Goal: Task Accomplishment & Management: Manage account settings

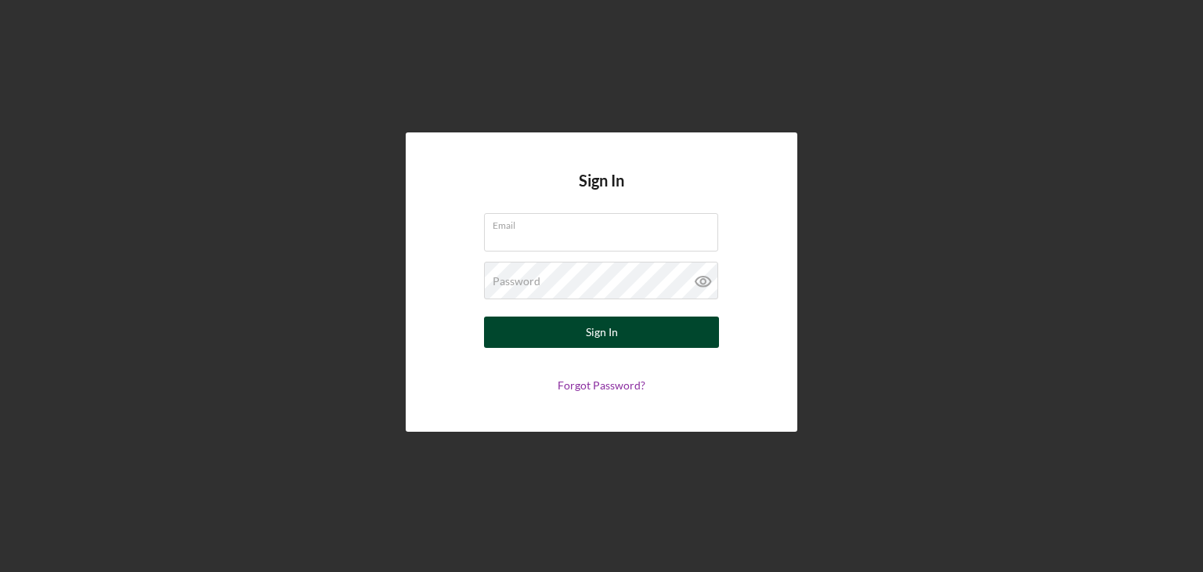
type input "[EMAIL_ADDRESS][DOMAIN_NAME]"
click at [666, 338] on button "Sign In" at bounding box center [601, 331] width 235 height 31
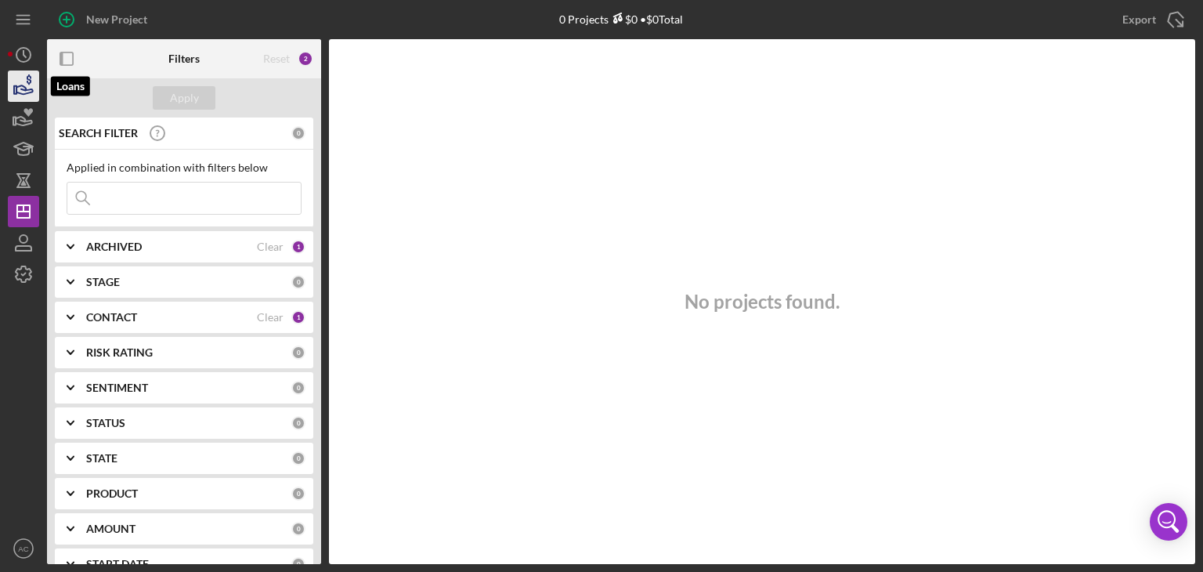
click at [30, 89] on icon "button" at bounding box center [24, 89] width 16 height 9
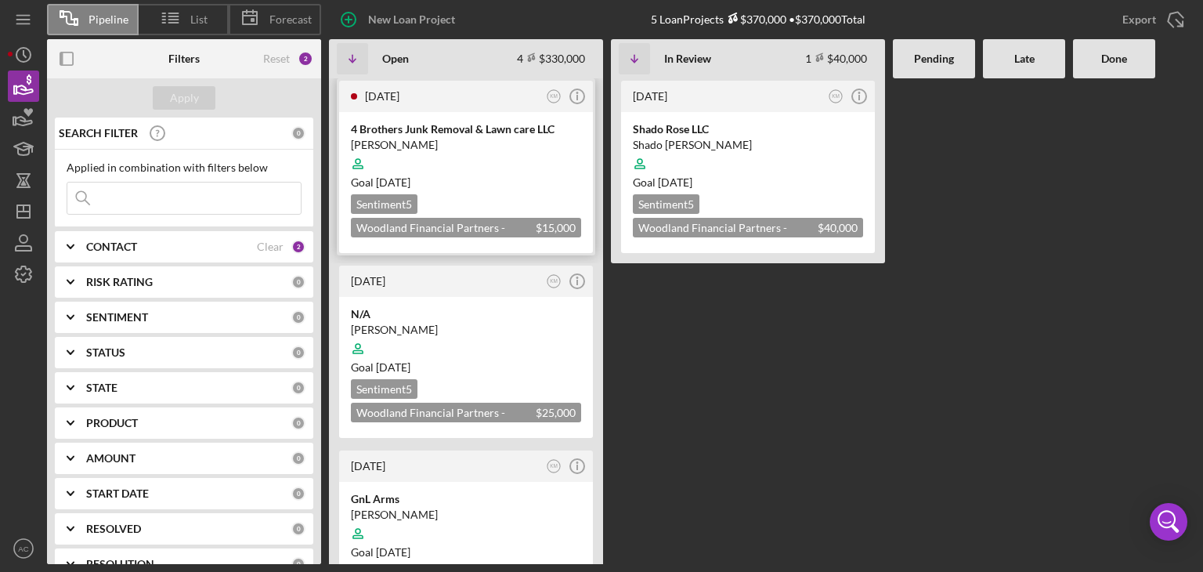
click at [454, 139] on div "[PERSON_NAME]" at bounding box center [466, 145] width 230 height 16
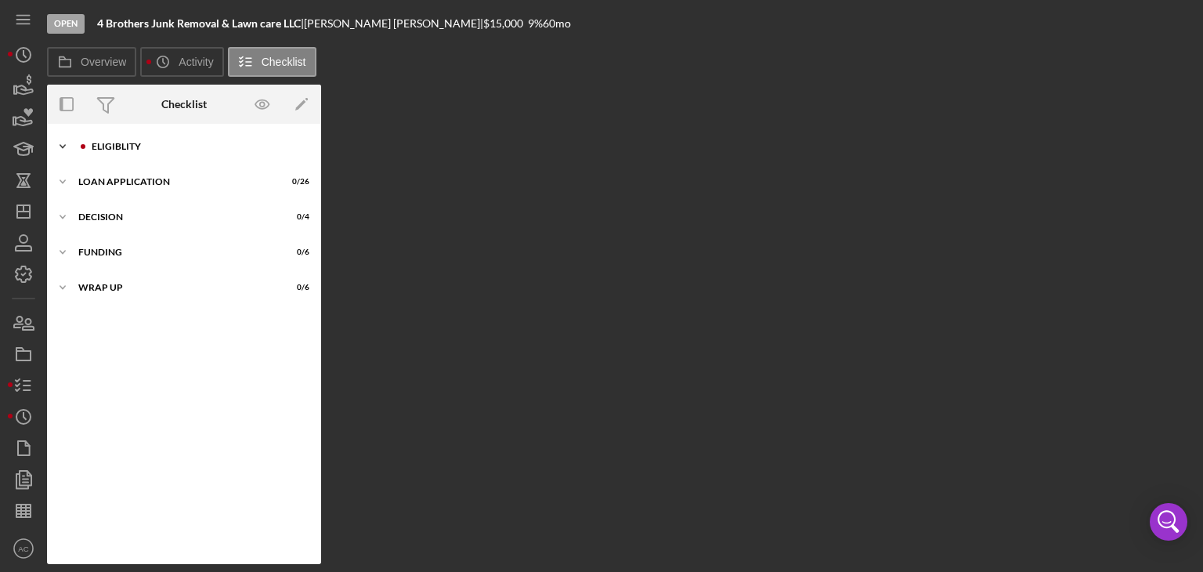
click at [213, 136] on div "Icon/Expander Eligiblity 5 / 17" at bounding box center [184, 146] width 274 height 31
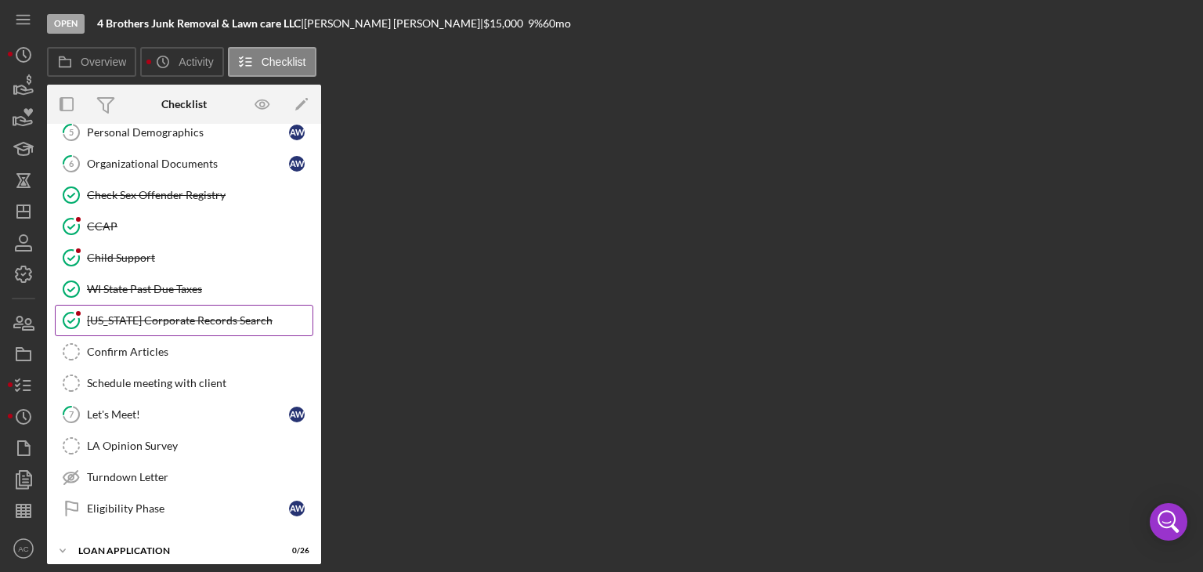
scroll to position [201, 0]
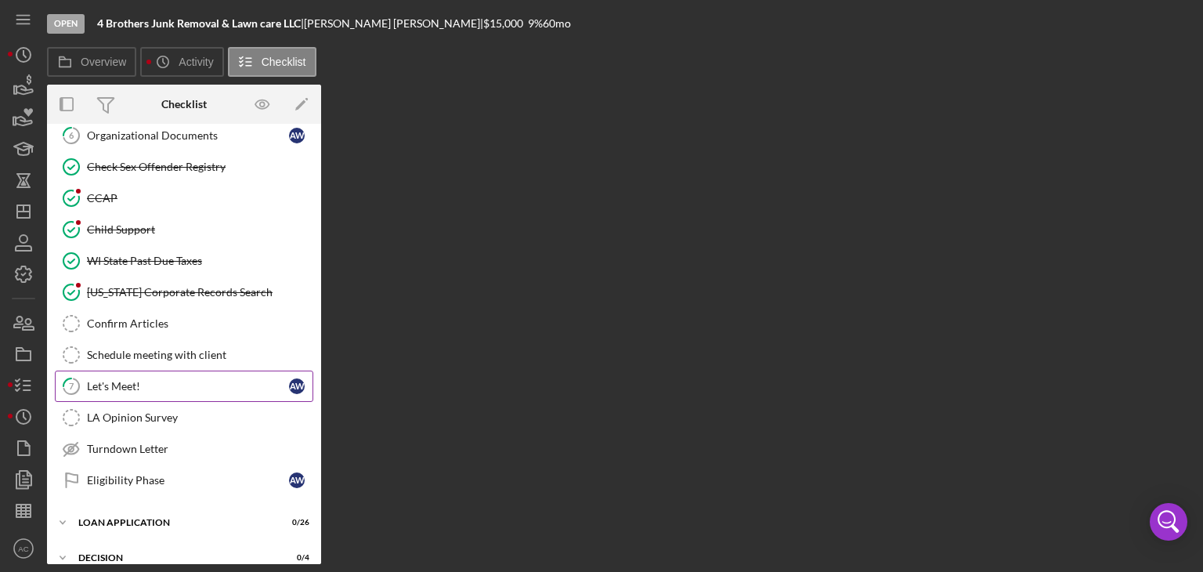
click at [190, 371] on link "7 Let's Meet! A W" at bounding box center [184, 386] width 259 height 31
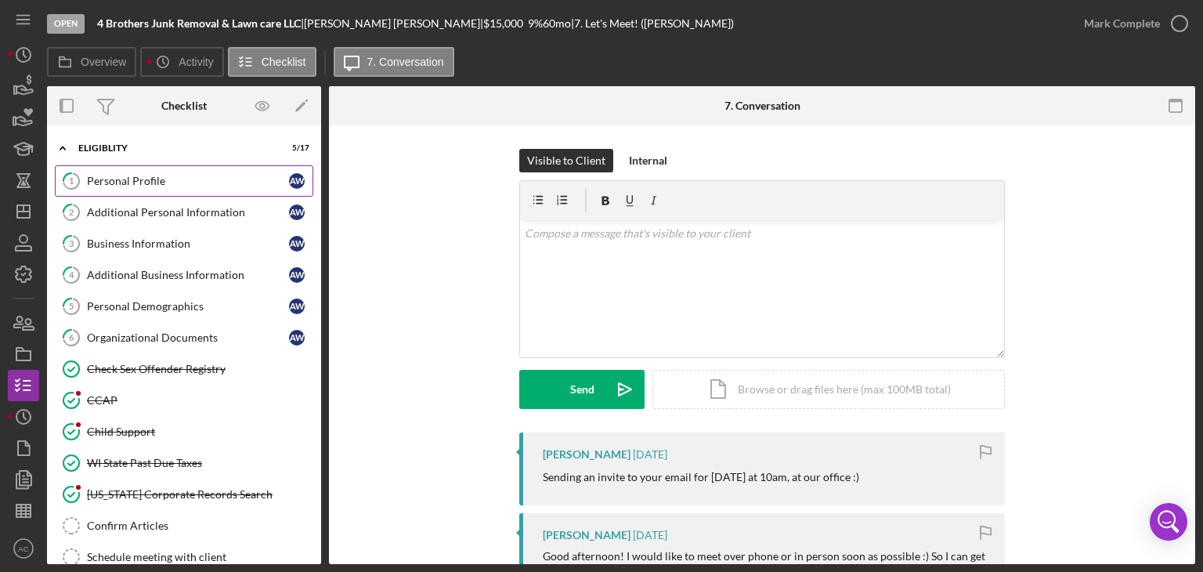
click at [172, 180] on div "Personal Profile" at bounding box center [188, 181] width 202 height 13
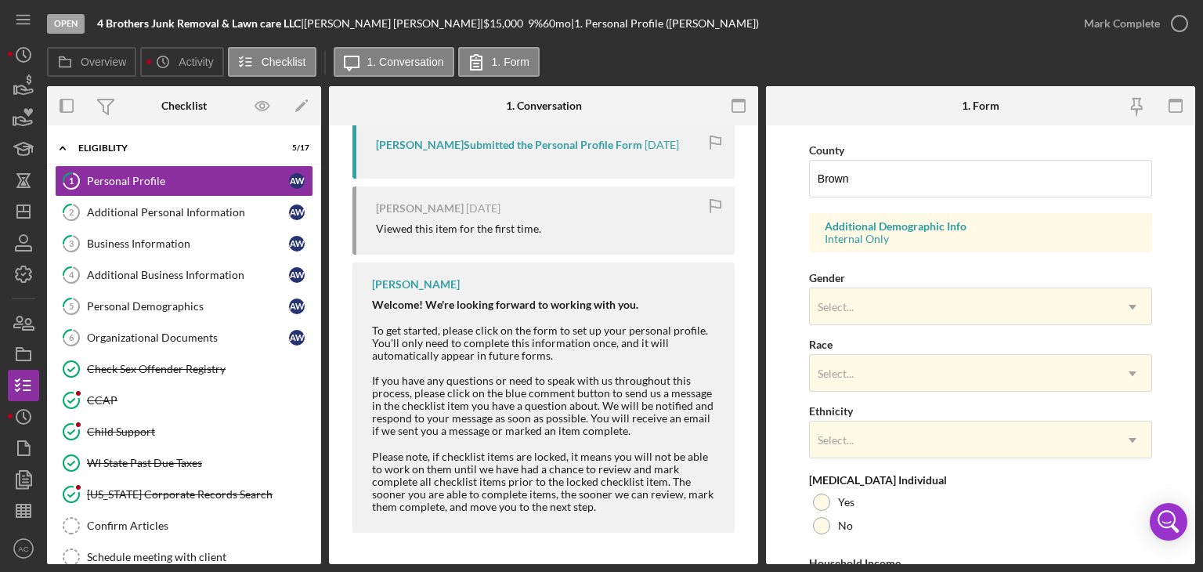
scroll to position [605, 0]
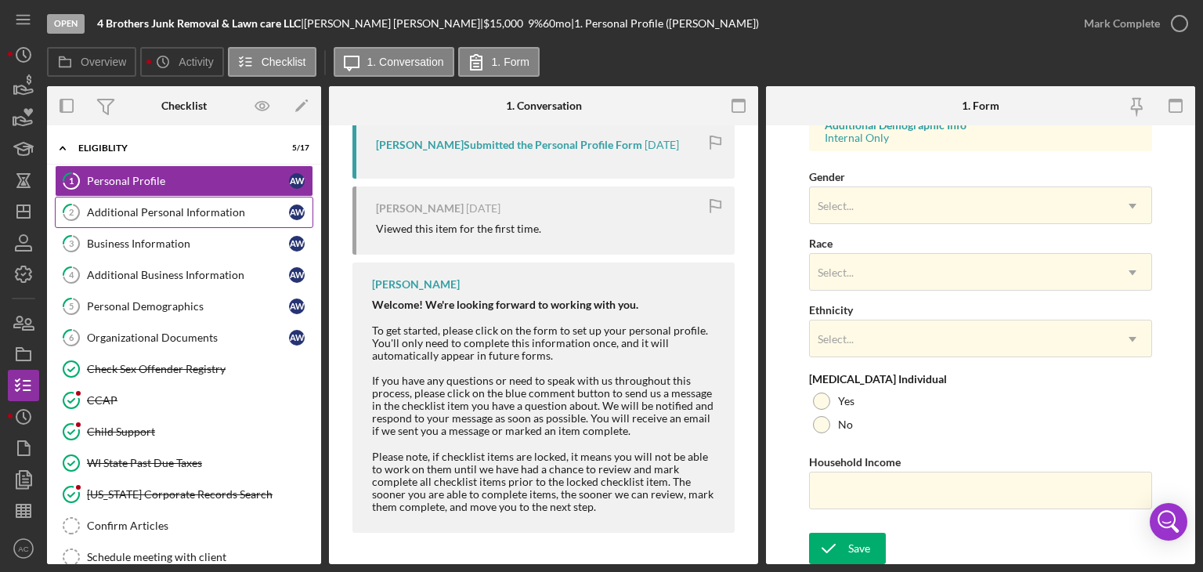
click at [201, 197] on link "2 Additional Personal Information A W" at bounding box center [184, 212] width 259 height 31
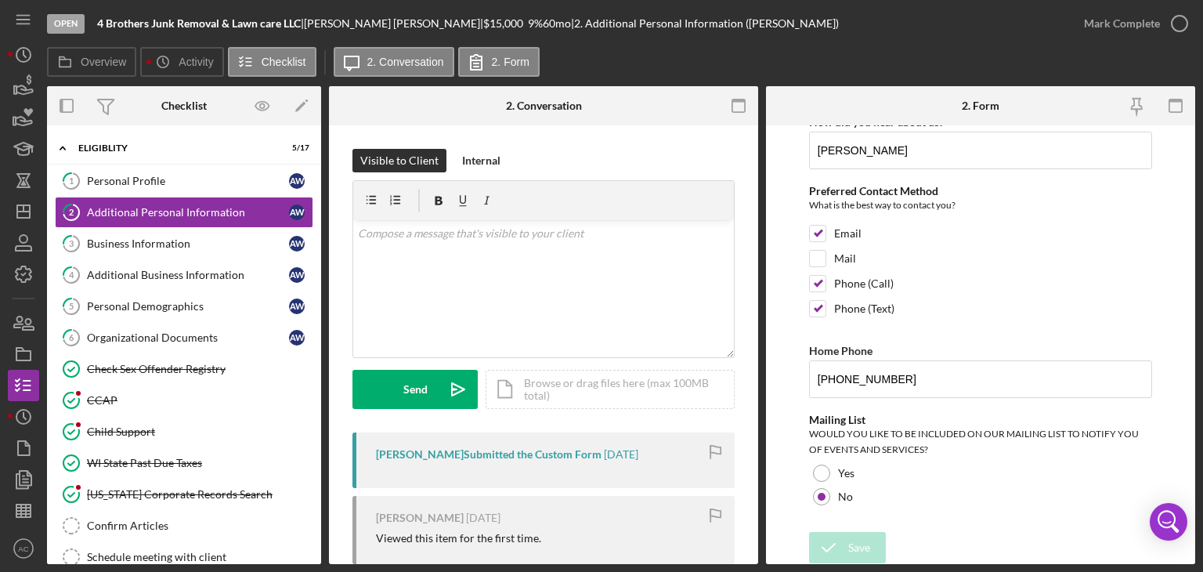
scroll to position [20, 0]
click at [175, 296] on link "5 Personal Demographics A W" at bounding box center [184, 306] width 259 height 31
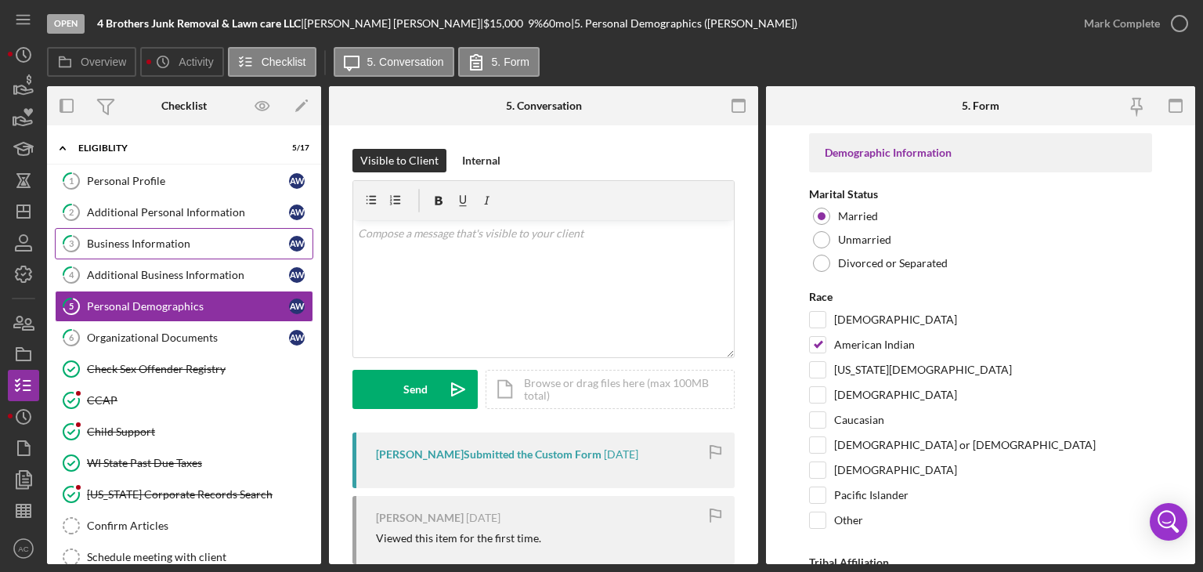
click at [214, 253] on link "3 Business Information A W" at bounding box center [184, 243] width 259 height 31
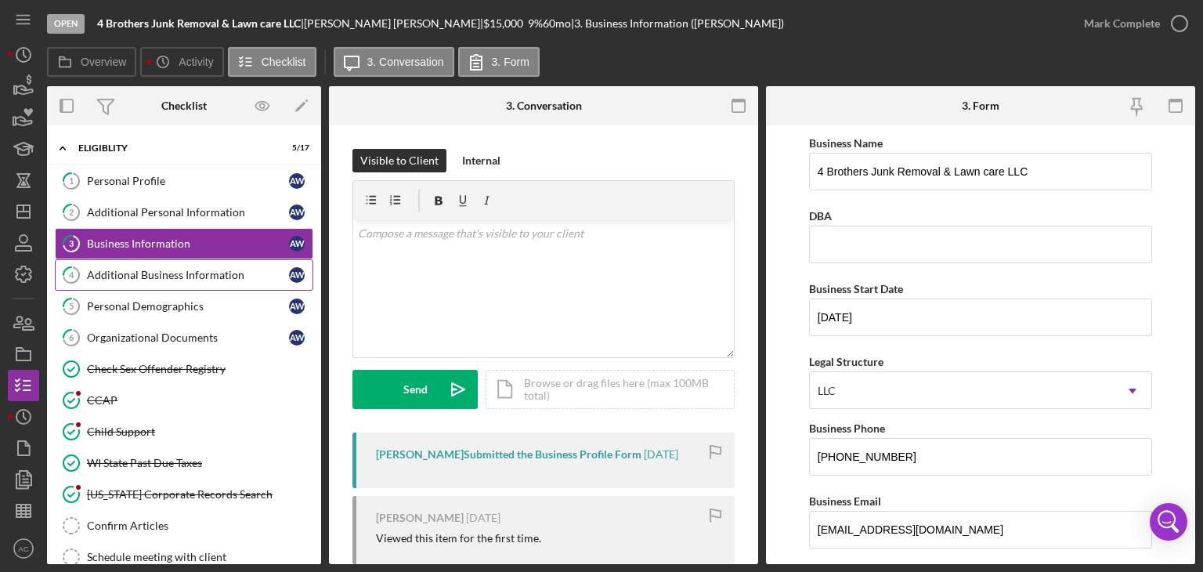
click at [213, 269] on div "Additional Business Information" at bounding box center [188, 275] width 202 height 13
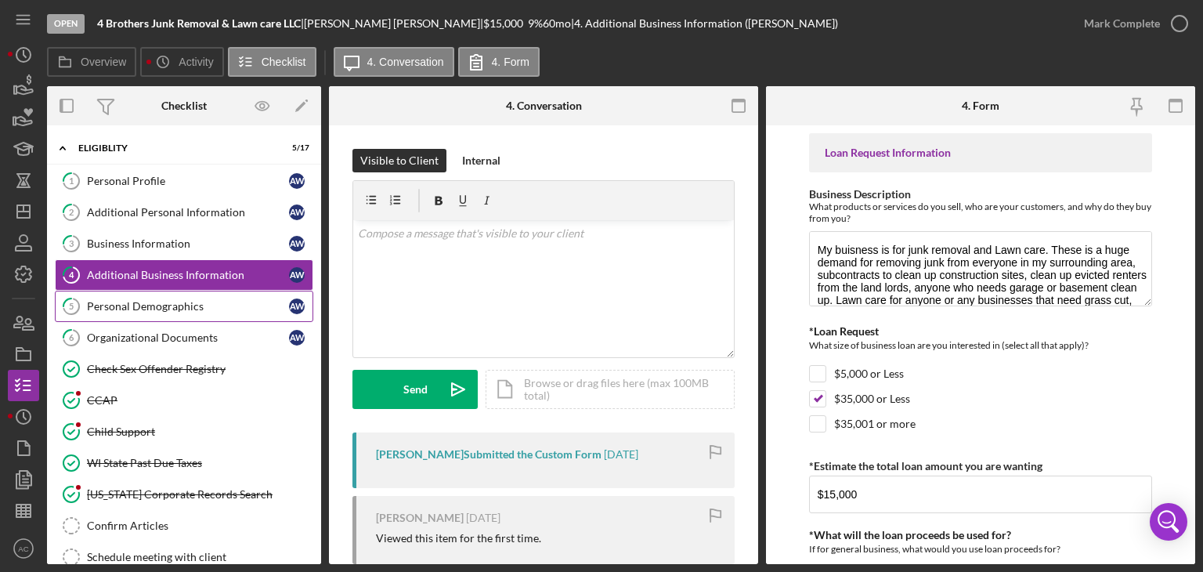
click at [211, 300] on div "Personal Demographics" at bounding box center [188, 306] width 202 height 13
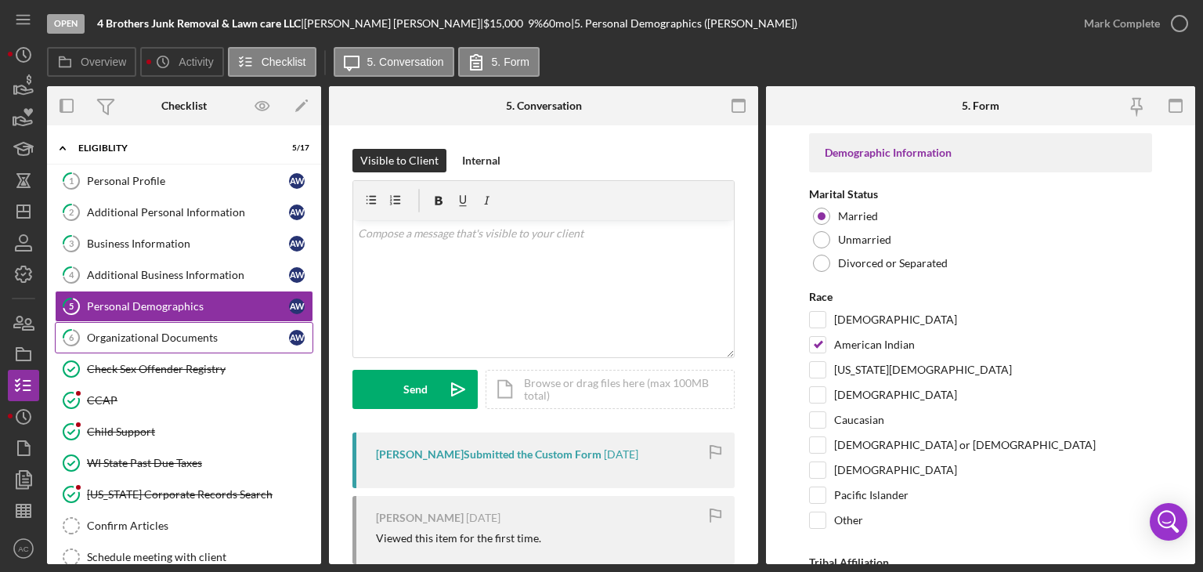
click at [191, 327] on link "6 Organizational Documents A W" at bounding box center [184, 337] width 259 height 31
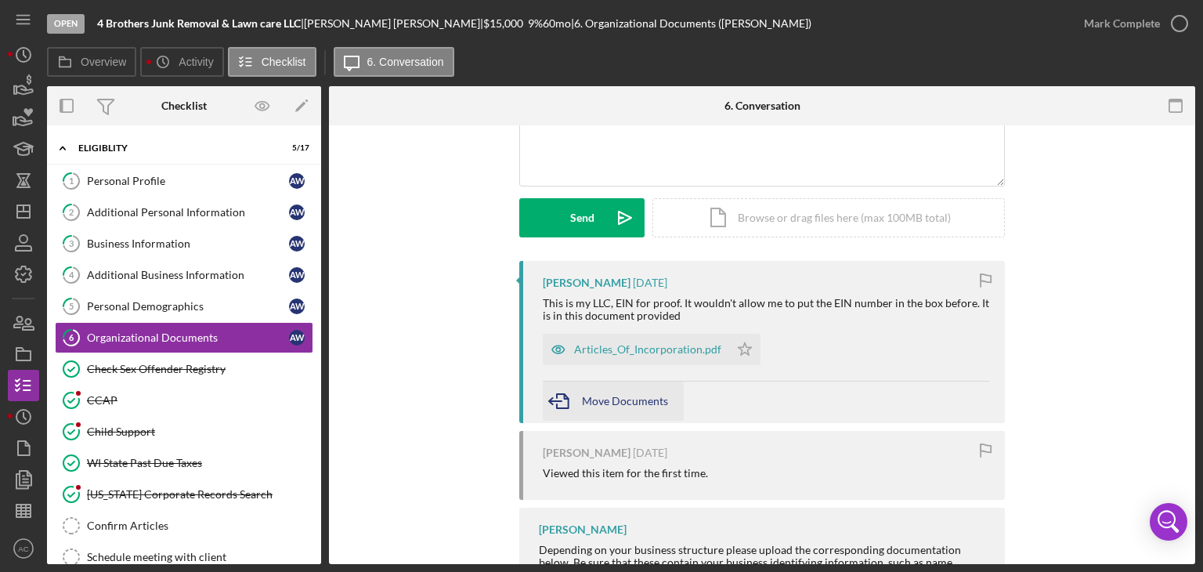
scroll to position [357, 0]
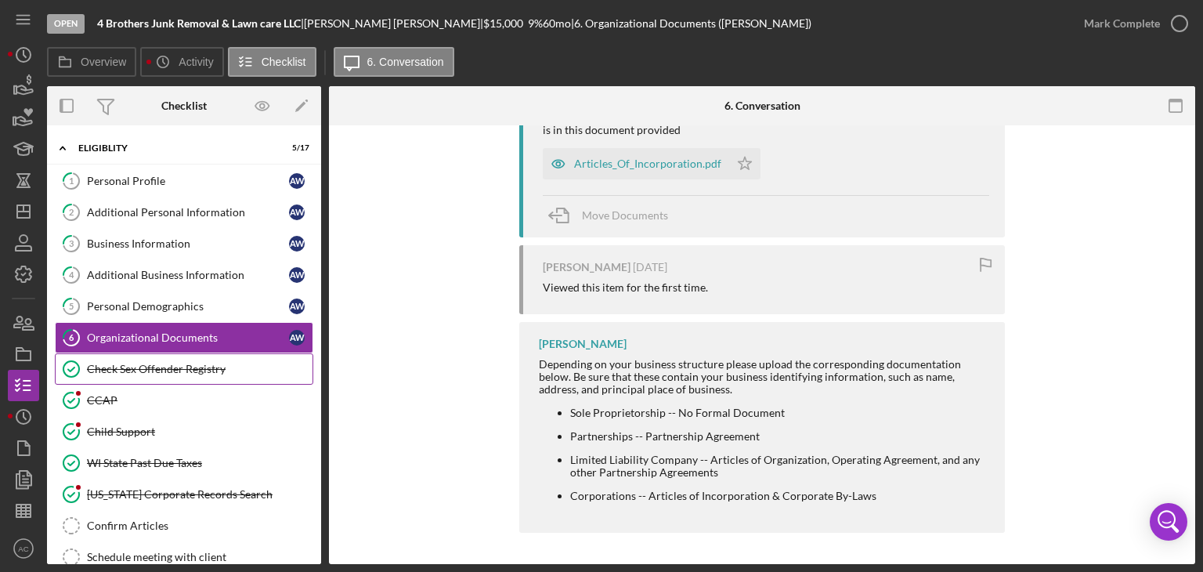
click at [92, 374] on link "Check Sex Offender Registry Check Sex Offender Registry" at bounding box center [184, 368] width 259 height 31
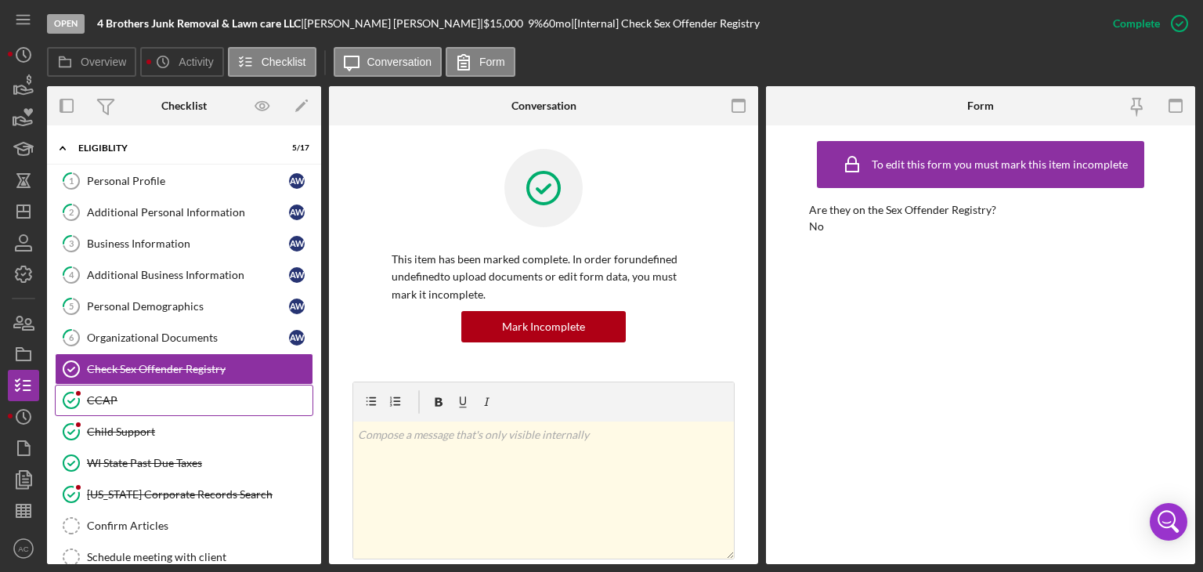
click at [140, 400] on div "CCAP" at bounding box center [200, 400] width 226 height 13
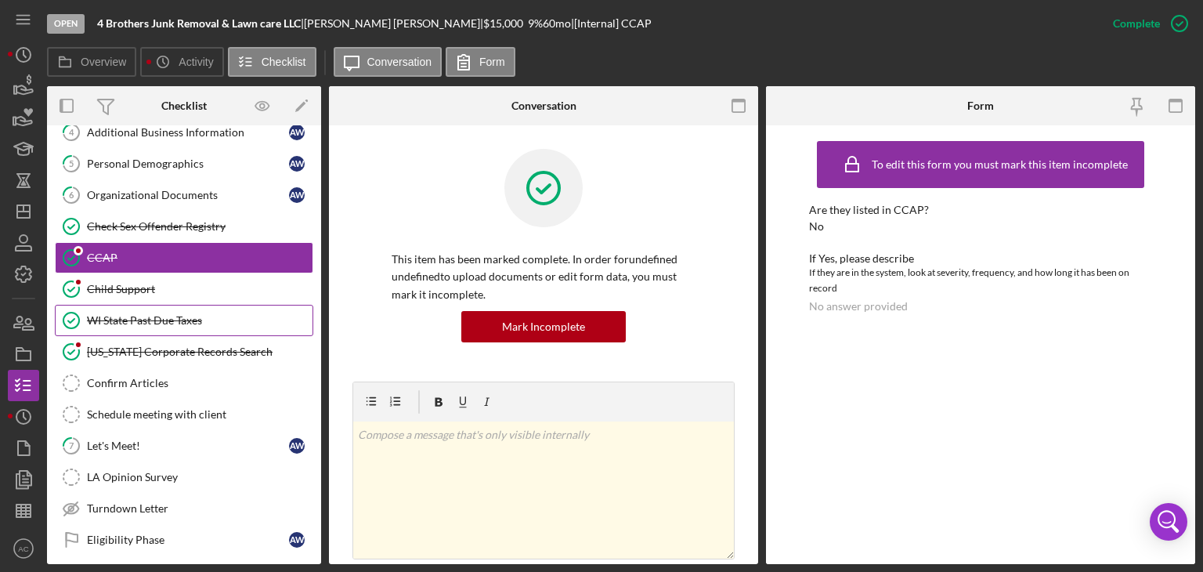
scroll to position [143, 0]
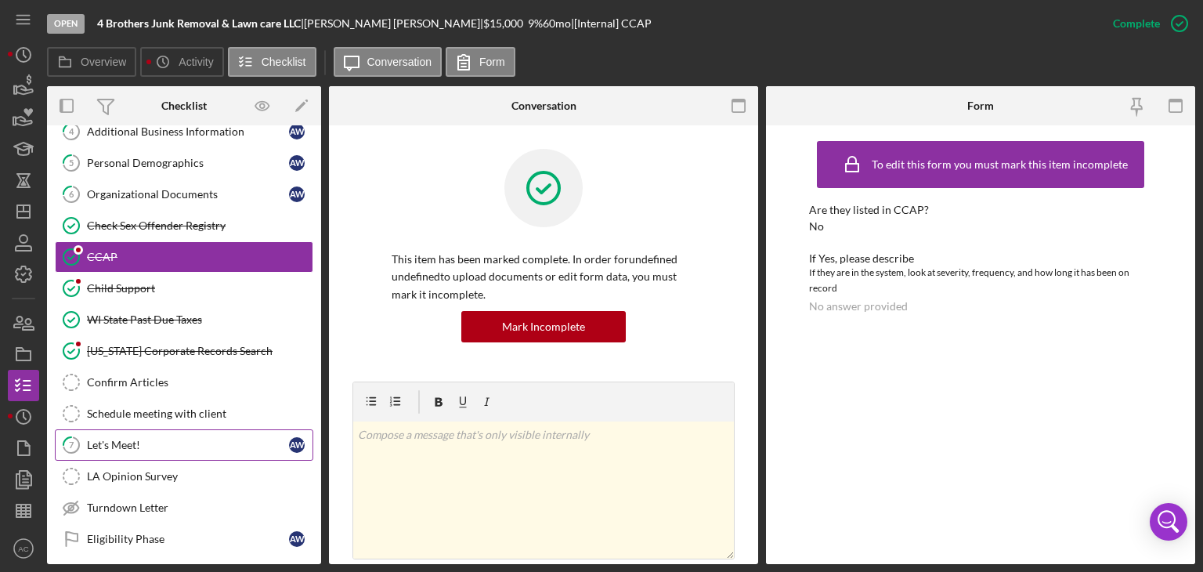
click at [201, 439] on div "Let's Meet!" at bounding box center [188, 445] width 202 height 13
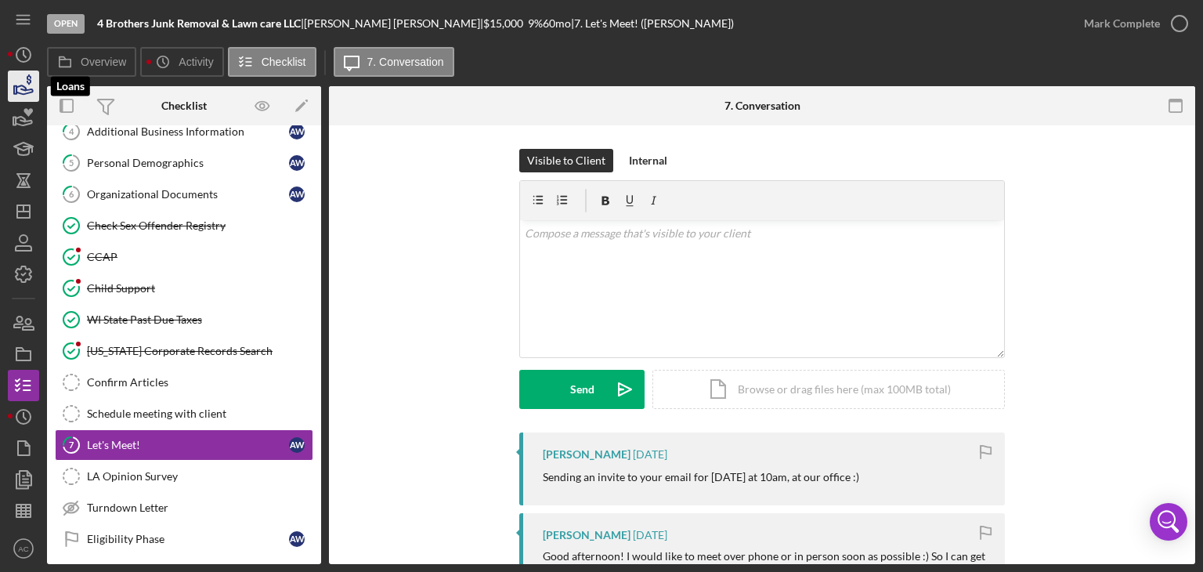
click at [16, 85] on icon "button" at bounding box center [23, 86] width 39 height 39
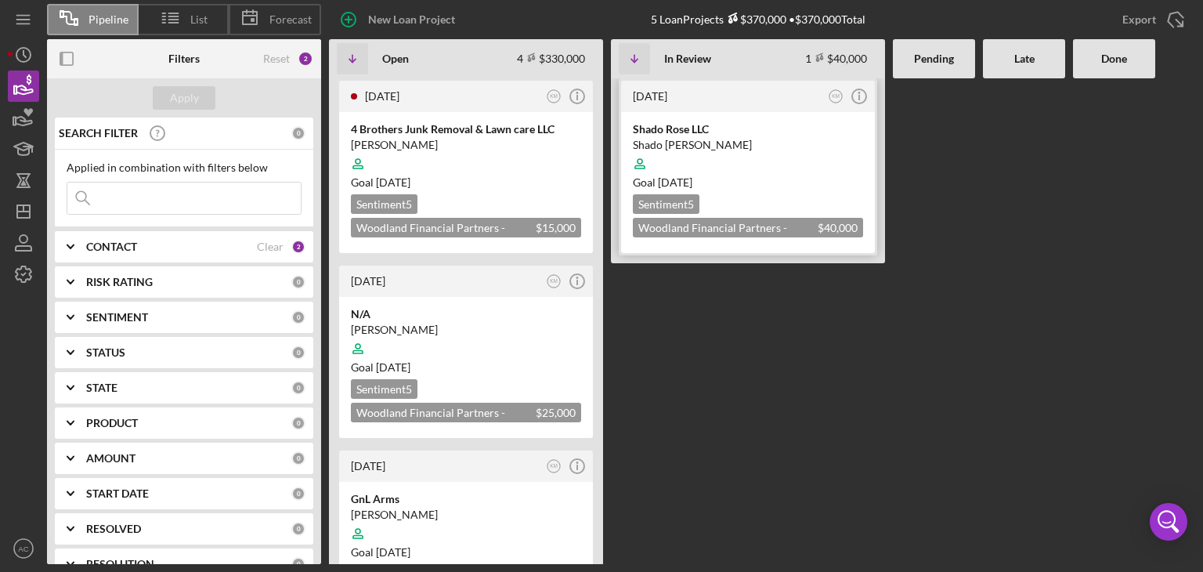
click at [693, 180] on time "[DATE]" at bounding box center [675, 181] width 34 height 13
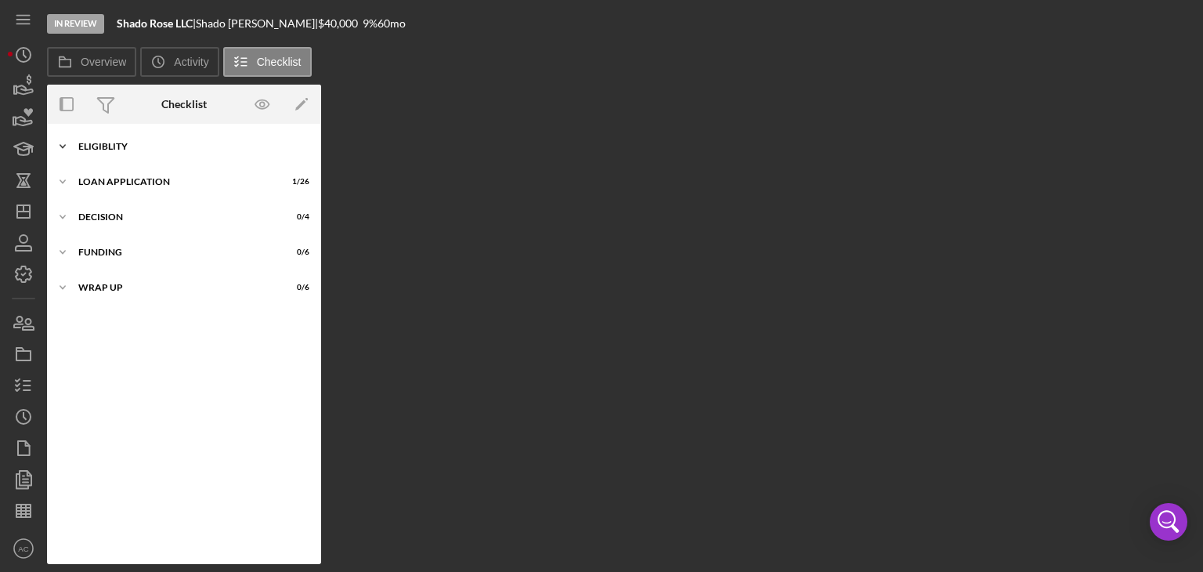
click at [297, 145] on div "Eligiblity" at bounding box center [189, 146] width 223 height 9
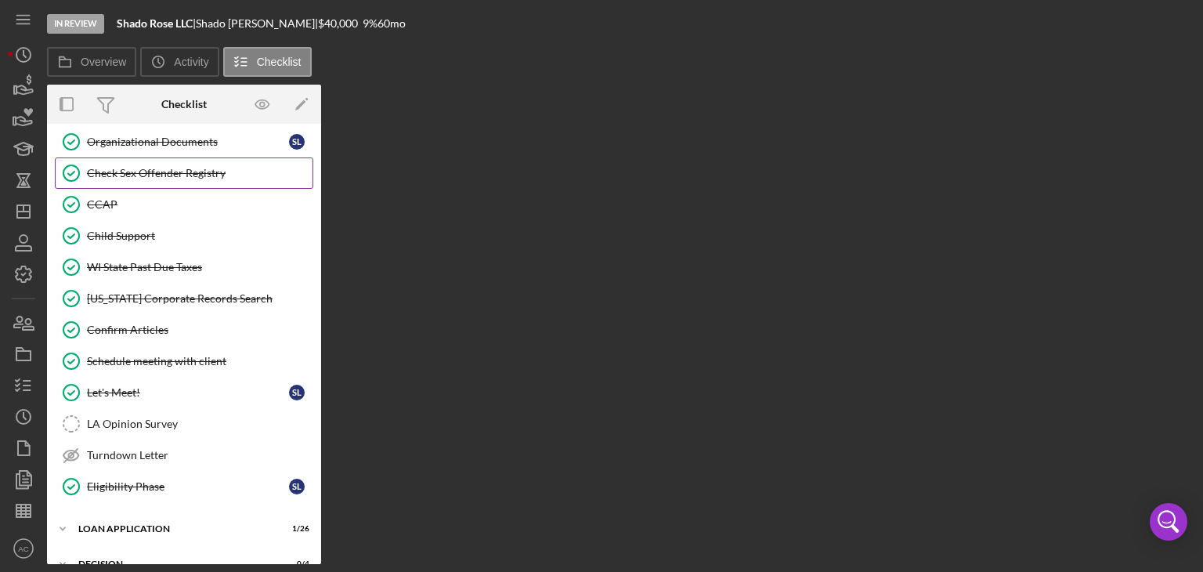
scroll to position [284, 0]
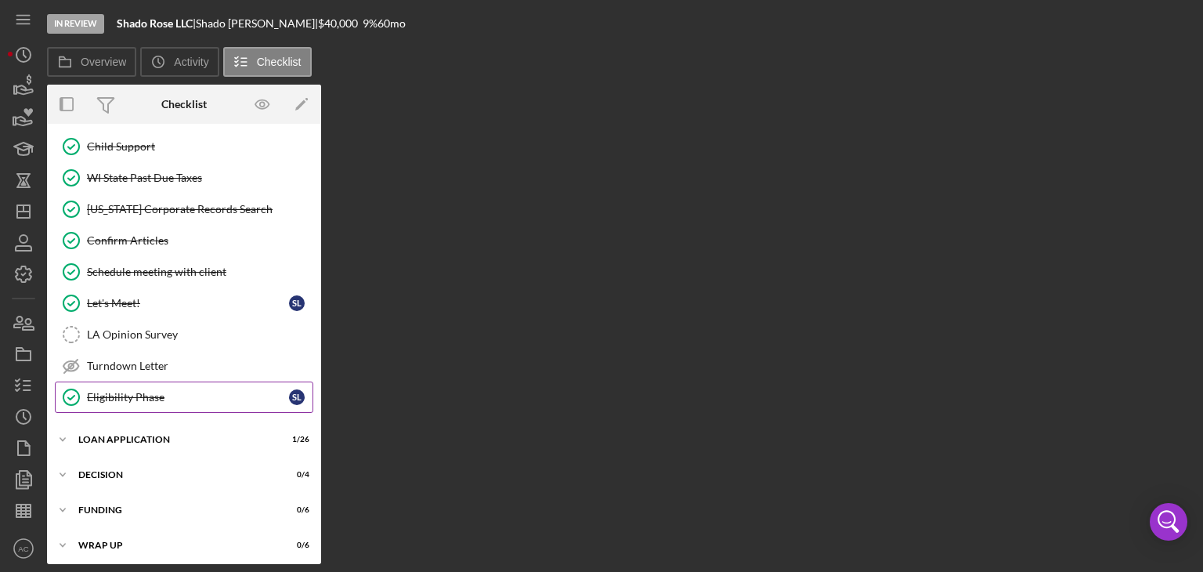
drag, startPoint x: 204, startPoint y: 379, endPoint x: 161, endPoint y: 392, distance: 45.1
click at [161, 392] on div "Eligibility Phase" at bounding box center [188, 397] width 202 height 13
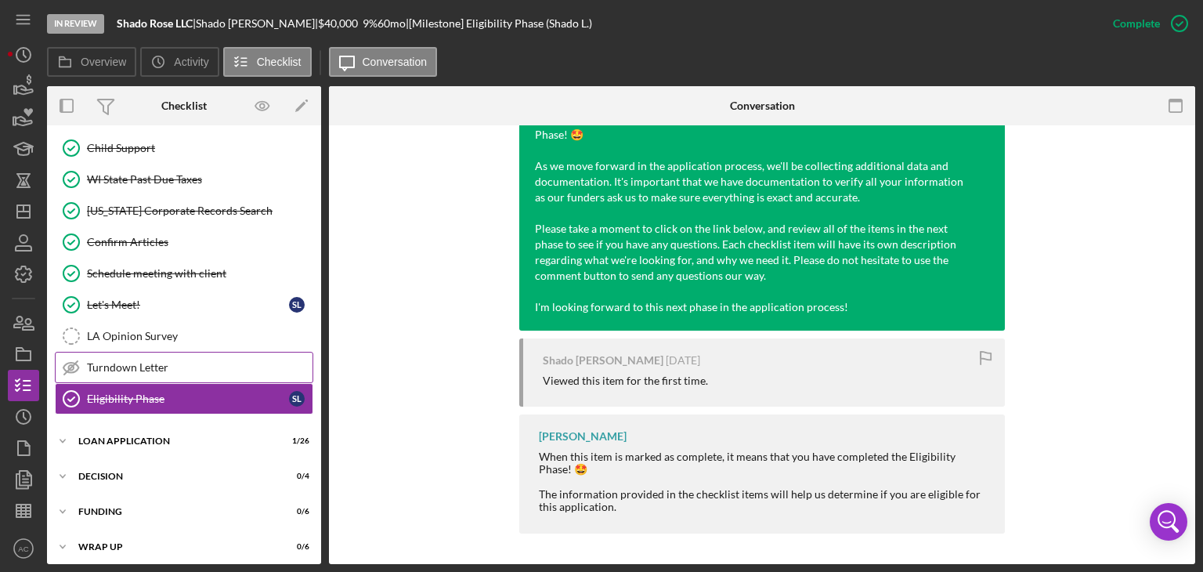
scroll to position [285, 0]
click at [161, 427] on div "Icon/Expander Loan Application 1 / 26" at bounding box center [184, 439] width 274 height 31
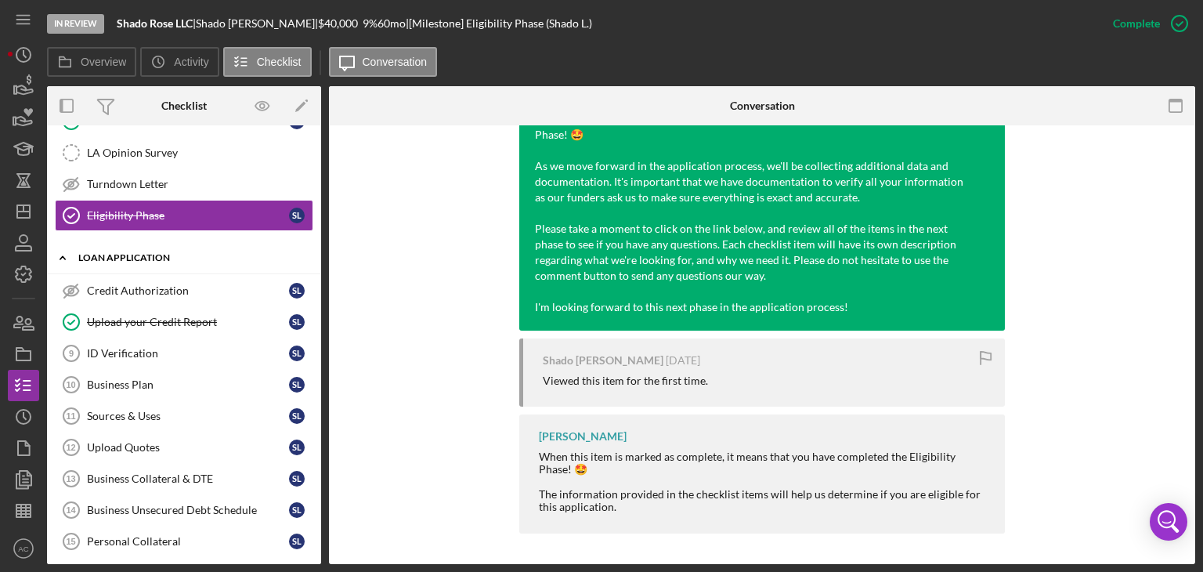
scroll to position [472, 0]
